Goal: Check status

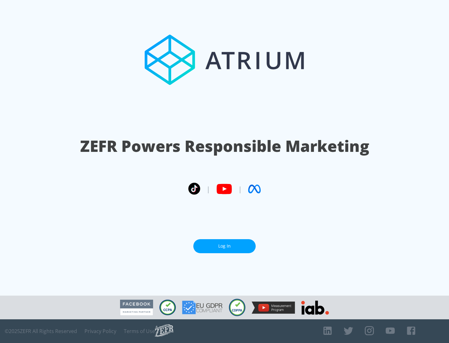
click at [224, 246] on link "Log In" at bounding box center [224, 246] width 62 height 14
